Goal: Information Seeking & Learning: Learn about a topic

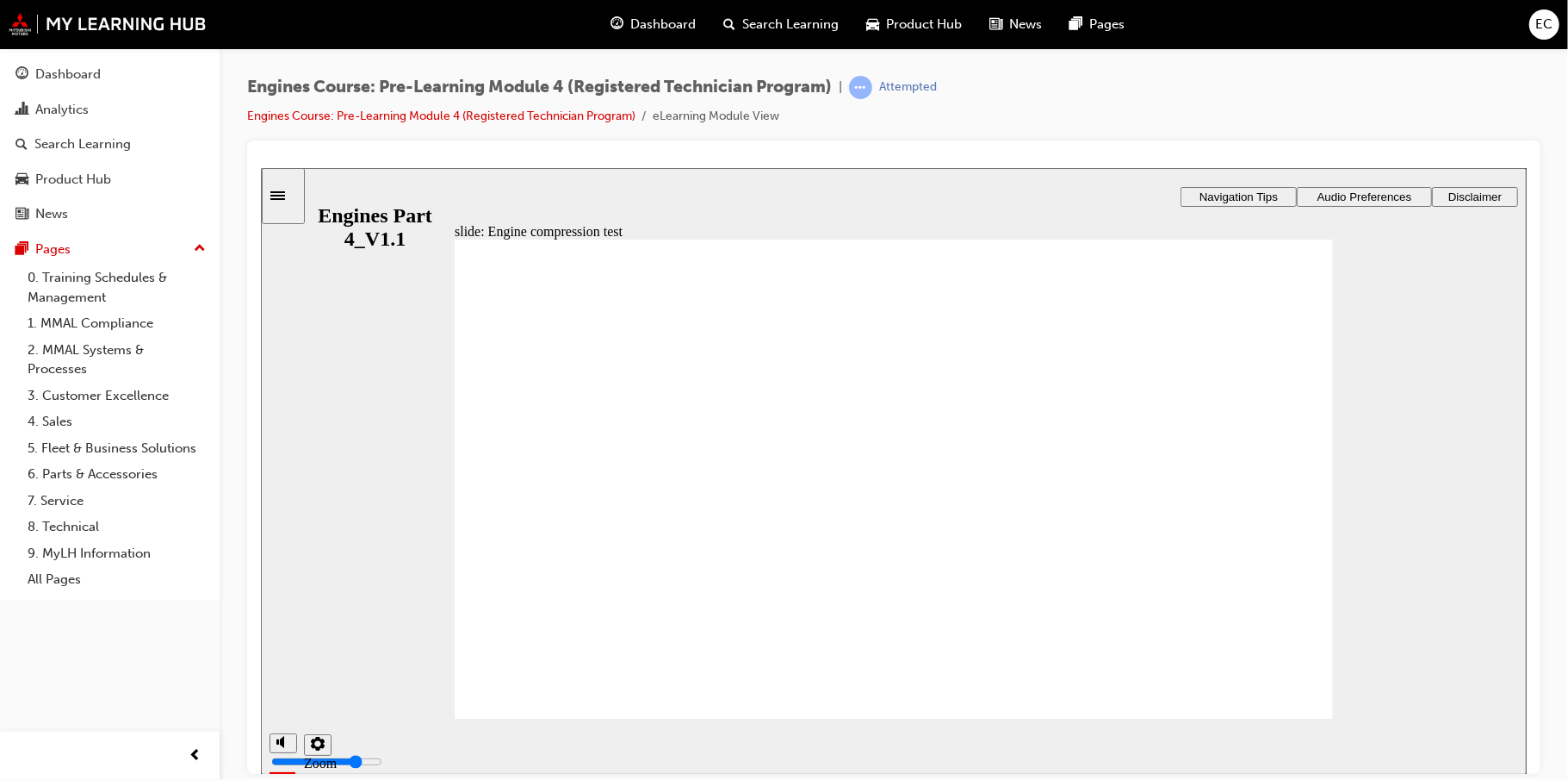
drag, startPoint x: 763, startPoint y: 495, endPoint x: 775, endPoint y: 495, distance: 12.0
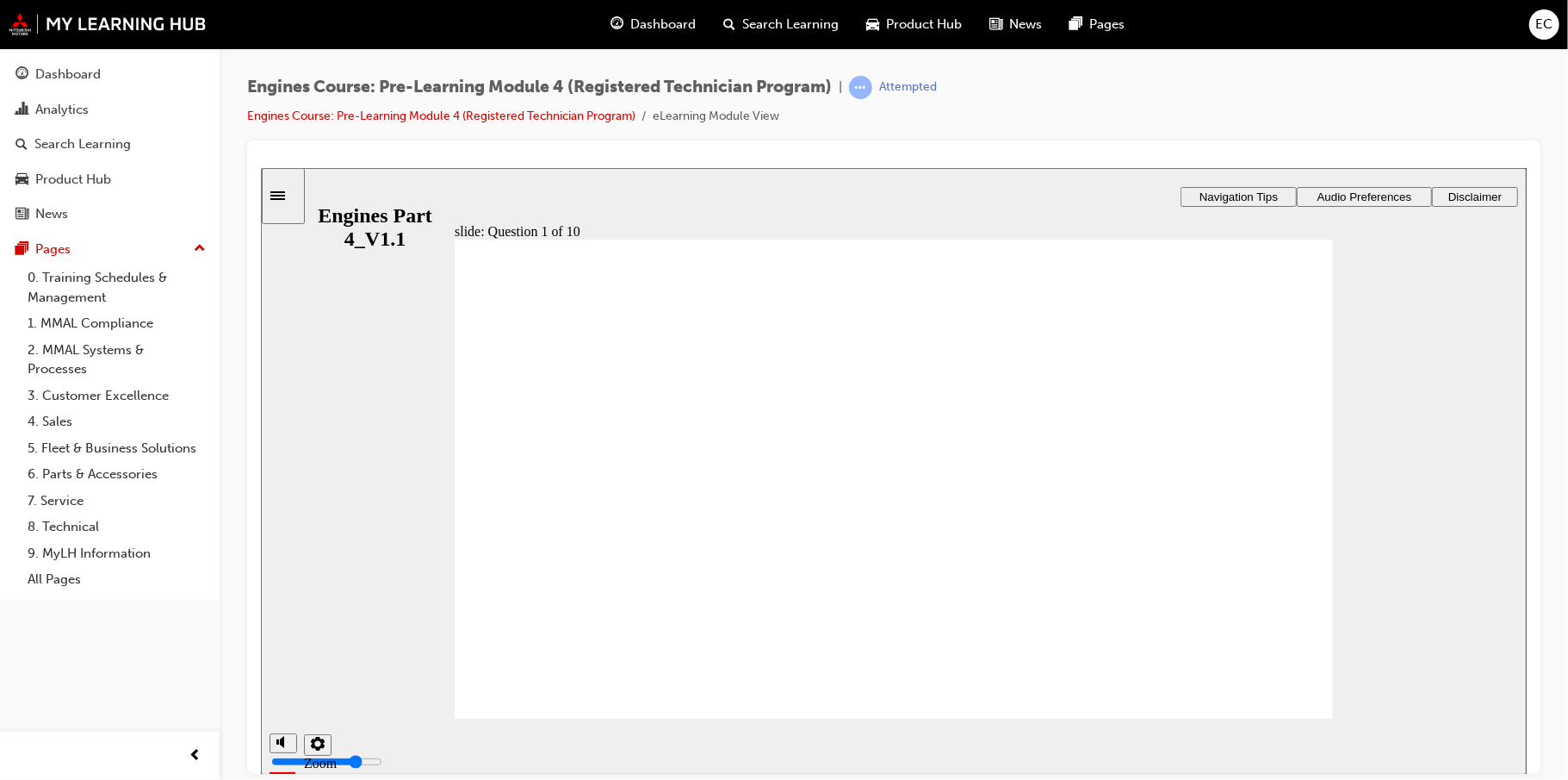
radio input "true"
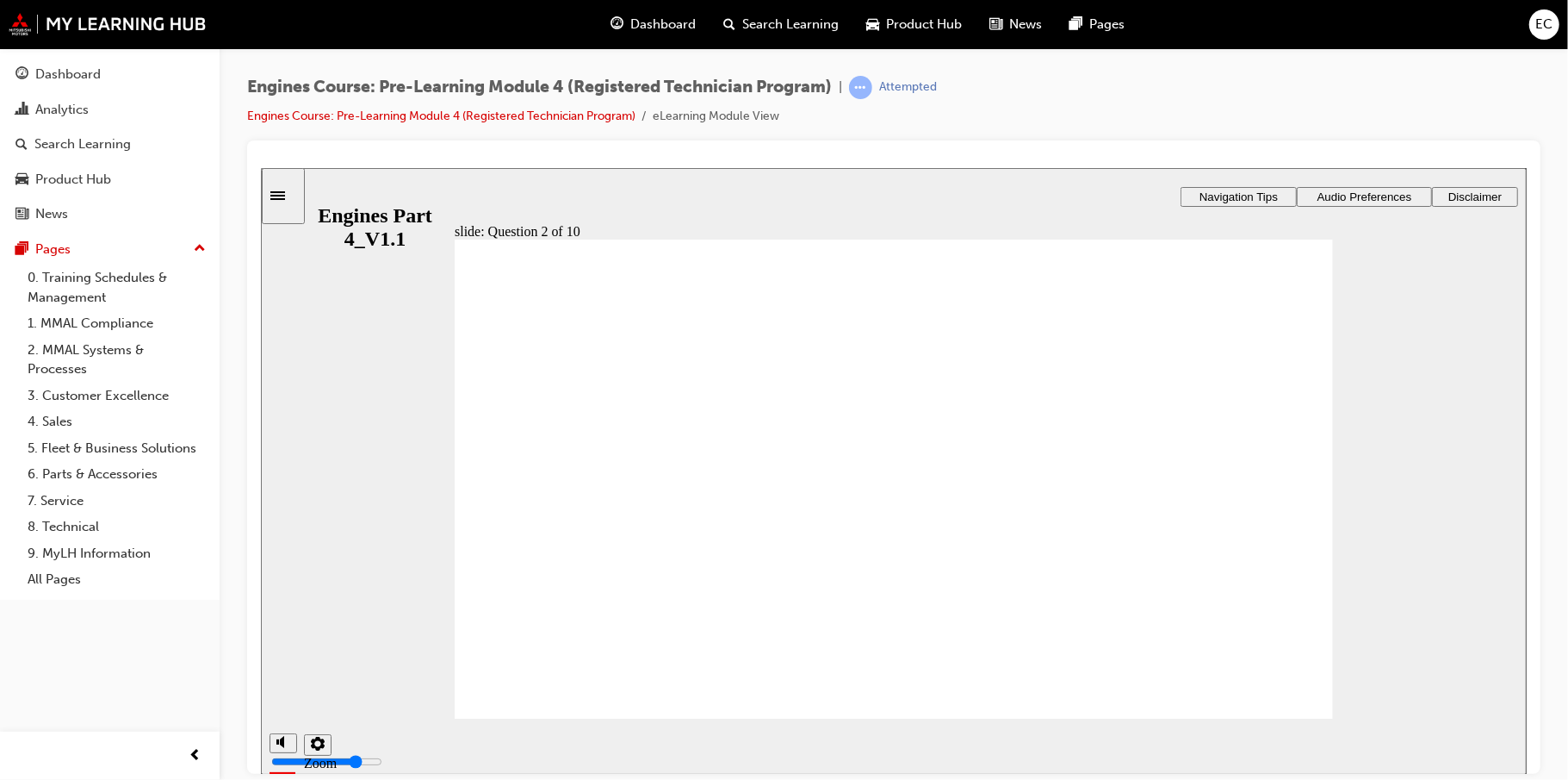
radio input "true"
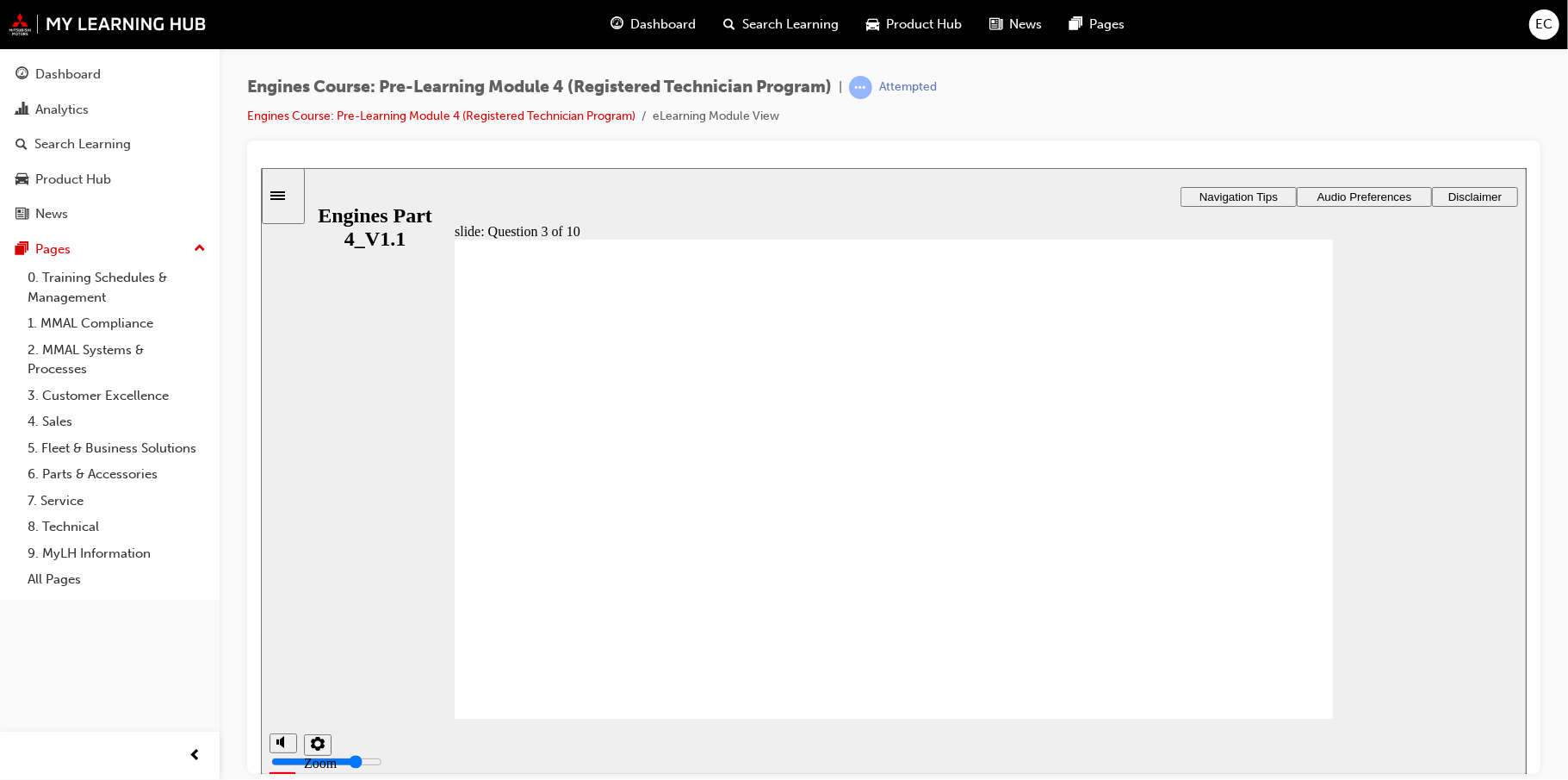
drag, startPoint x: 855, startPoint y: 582, endPoint x: 697, endPoint y: 466, distance: 196.0
drag, startPoint x: 610, startPoint y: 461, endPoint x: 1178, endPoint y: 454, distance: 568.0
drag, startPoint x: 1226, startPoint y: 590, endPoint x: 1223, endPoint y: 579, distance: 11.4
drag, startPoint x: 533, startPoint y: 592, endPoint x: 1146, endPoint y: 541, distance: 615.1
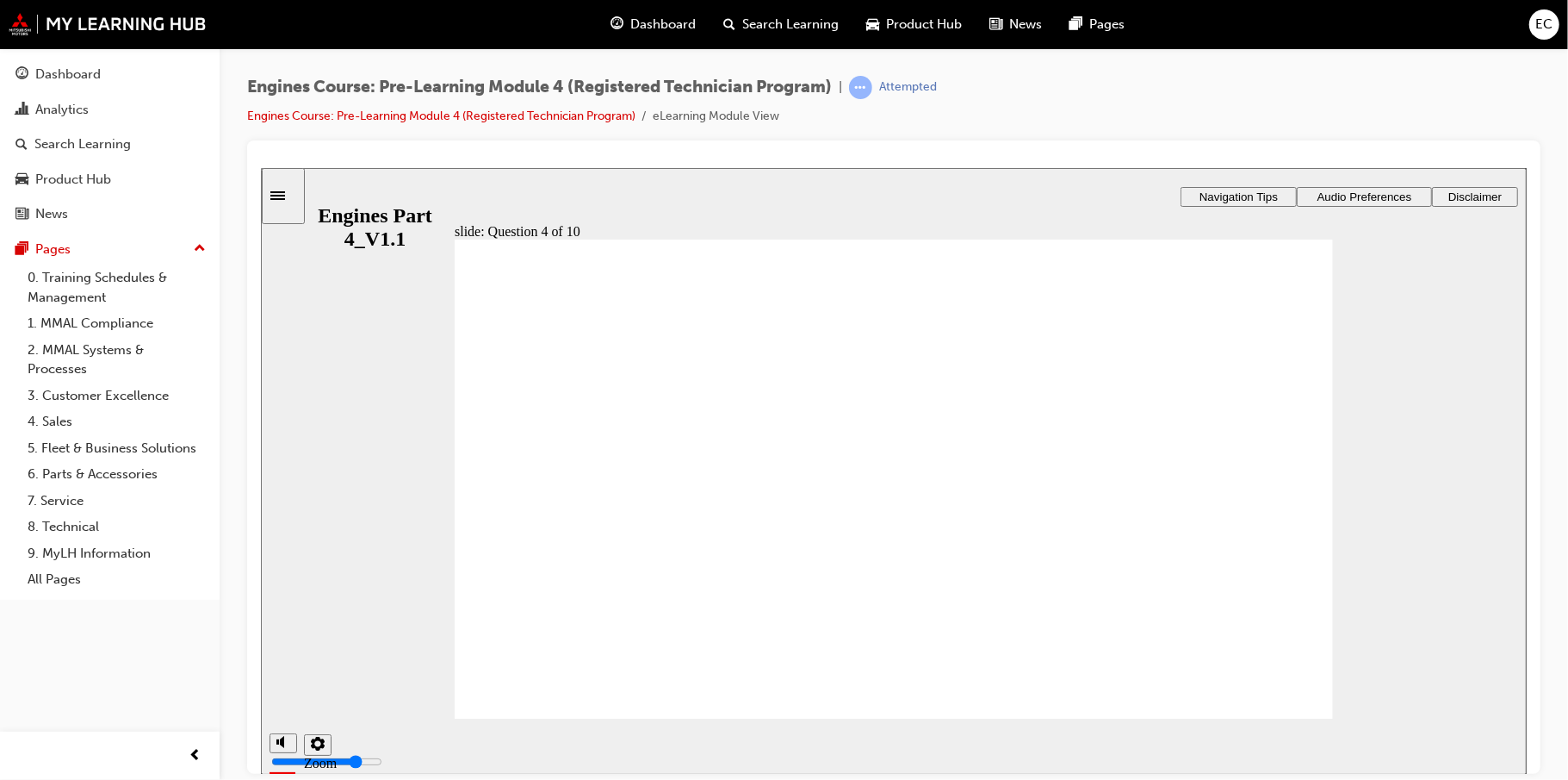
drag, startPoint x: 1000, startPoint y: 589, endPoint x: 708, endPoint y: 562, distance: 293.2
drag, startPoint x: 1216, startPoint y: 574, endPoint x: 613, endPoint y: 416, distance: 623.4
